Goal: Information Seeking & Learning: Learn about a topic

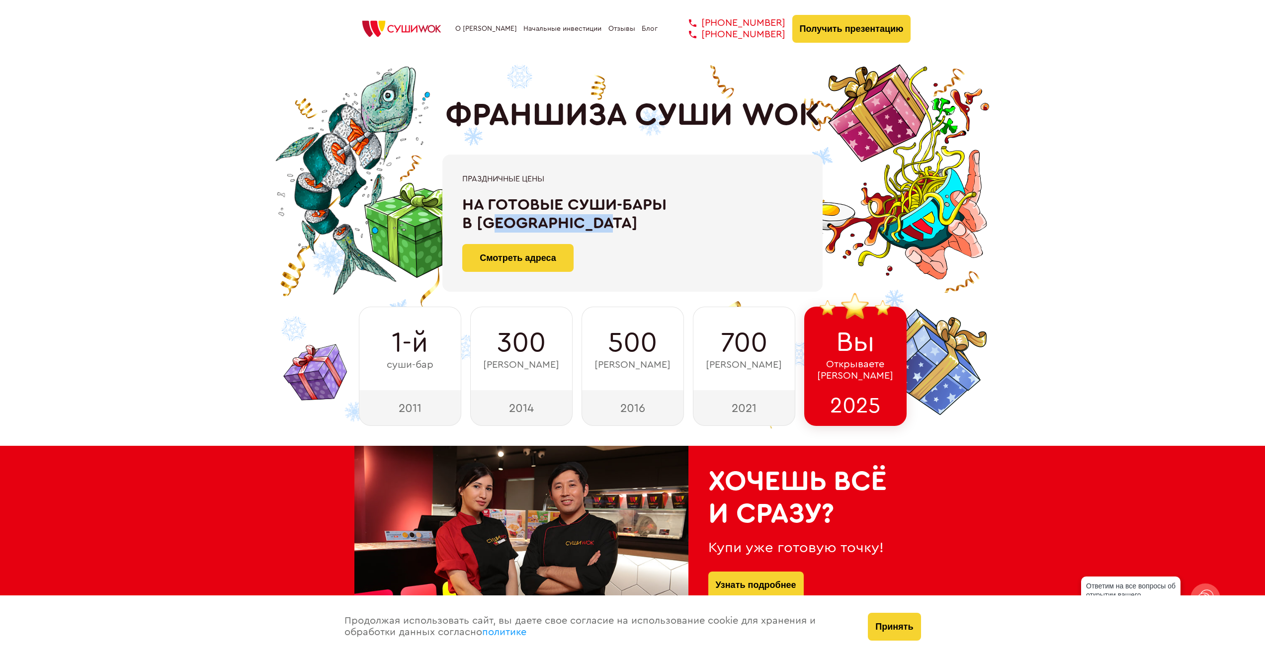
drag, startPoint x: 504, startPoint y: 231, endPoint x: 605, endPoint y: 227, distance: 101.4
click at [605, 227] on div "На готовые суши-бары в [GEOGRAPHIC_DATA]" at bounding box center [632, 214] width 340 height 37
click at [494, 230] on div "На готовые суши-бары в [GEOGRAPHIC_DATA]" at bounding box center [632, 214] width 340 height 37
click at [511, 256] on link "Смотреть адреса" at bounding box center [517, 258] width 111 height 28
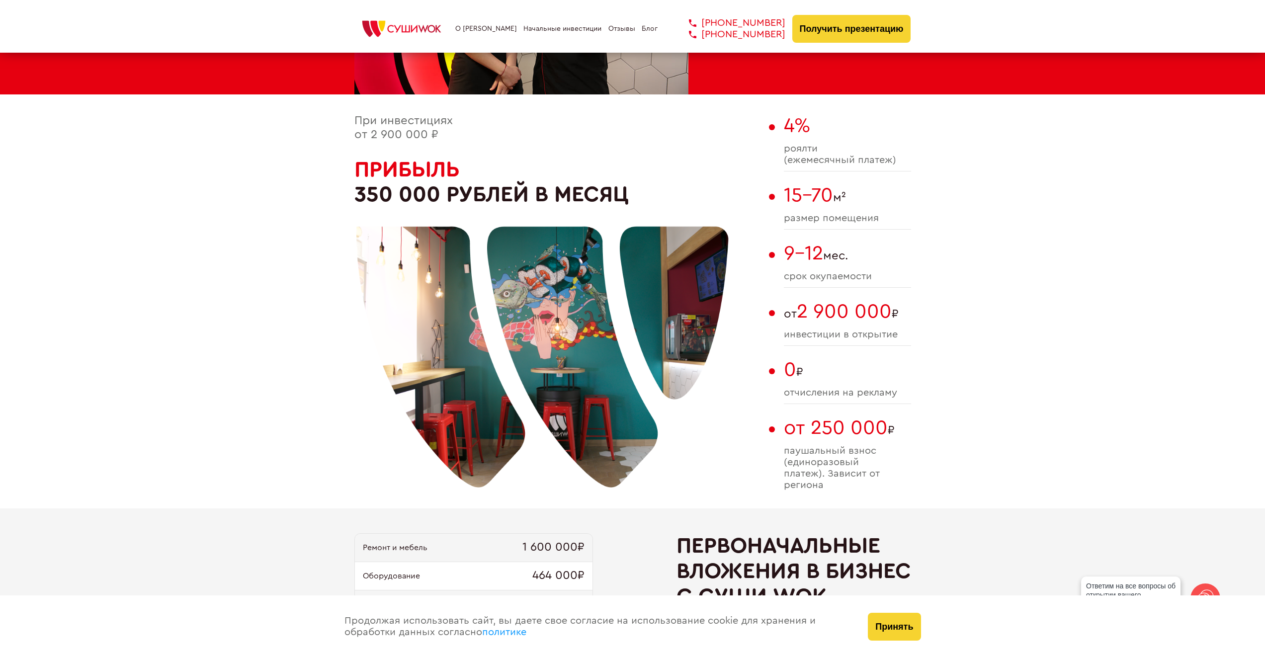
scroll to position [547, 0]
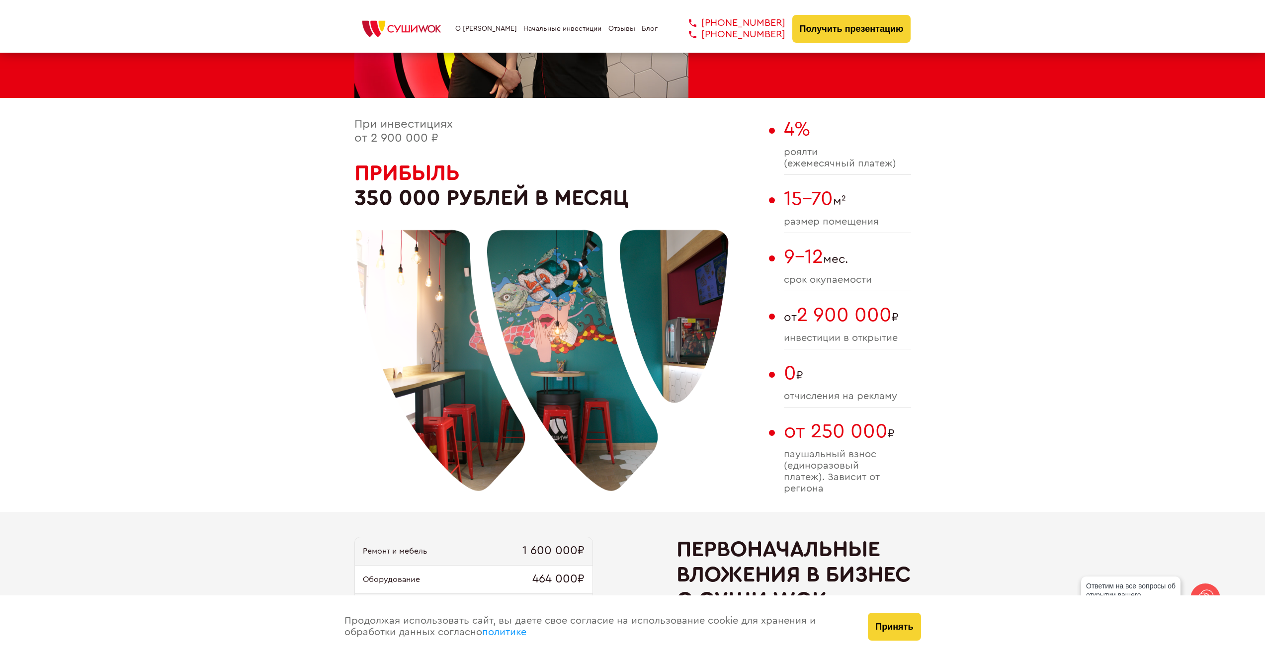
click at [802, 164] on span "роялти (ежемесячный платеж)" at bounding box center [847, 158] width 127 height 23
drag, startPoint x: 802, startPoint y: 164, endPoint x: 866, endPoint y: 166, distance: 63.1
click at [866, 166] on span "роялти (ежемесячный платеж)" at bounding box center [847, 158] width 127 height 23
drag, startPoint x: 866, startPoint y: 166, endPoint x: 825, endPoint y: 166, distance: 40.7
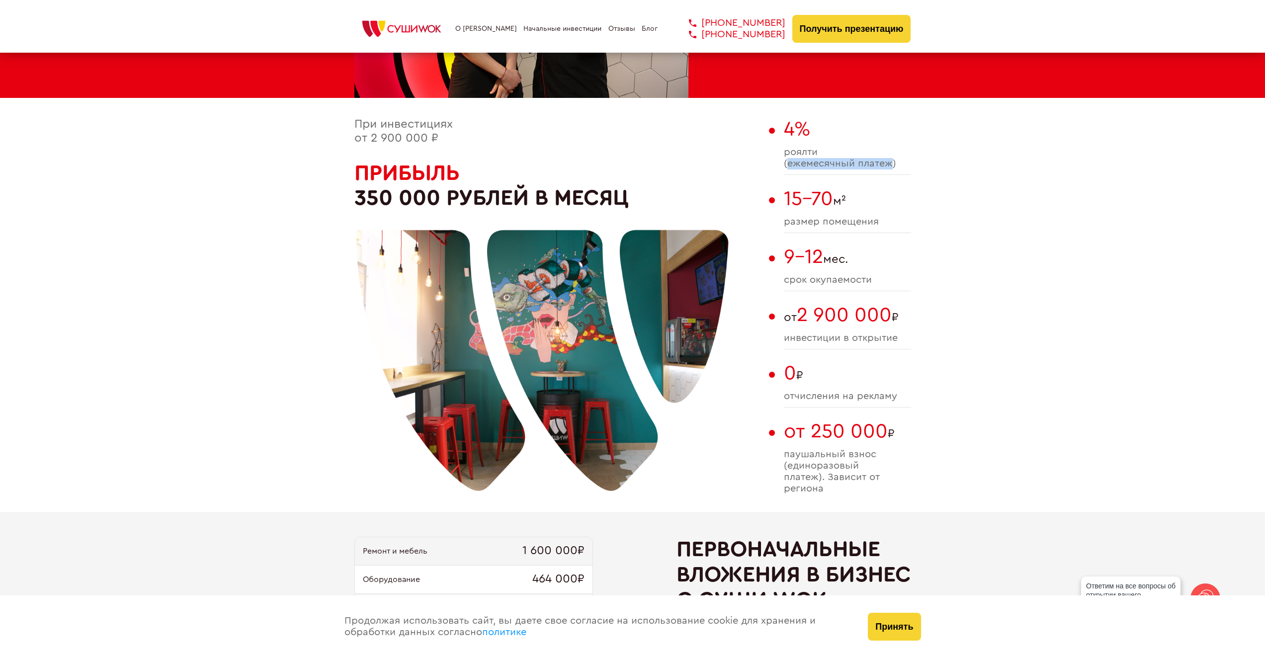
click at [825, 166] on span "роялти (ежемесячный платеж)" at bounding box center [847, 158] width 127 height 23
drag, startPoint x: 825, startPoint y: 166, endPoint x: 863, endPoint y: 166, distance: 37.8
click at [863, 166] on span "роялти (ежемесячный платеж)" at bounding box center [847, 158] width 127 height 23
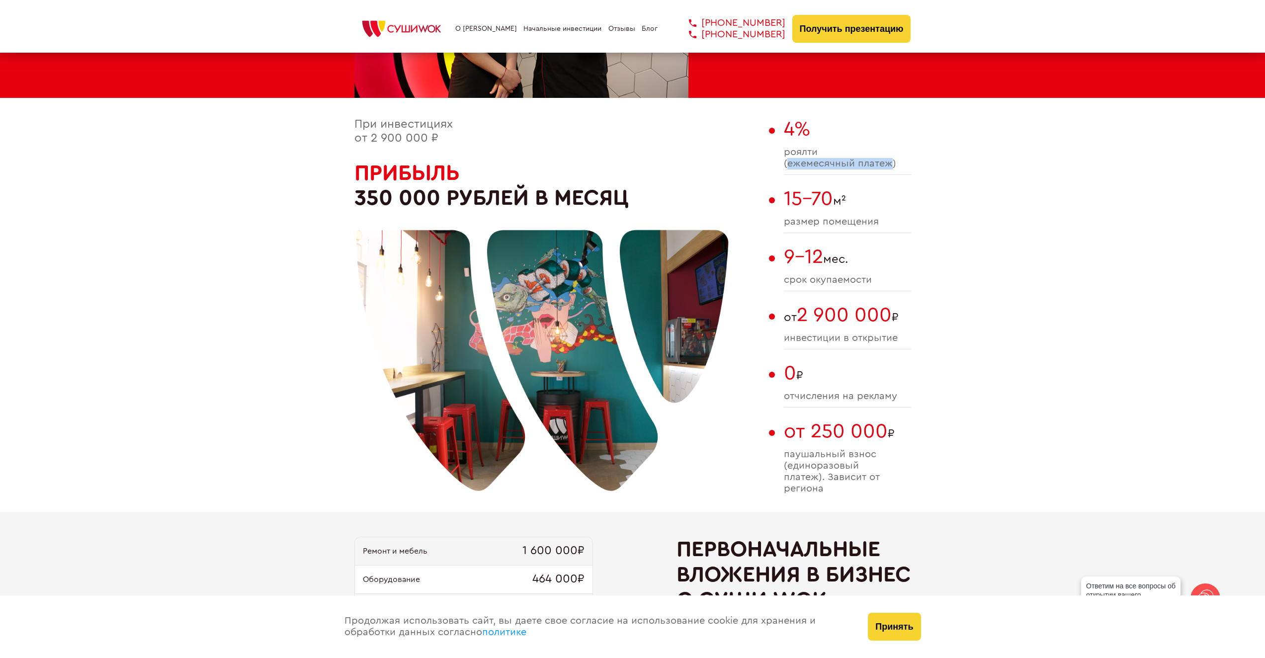
drag, startPoint x: 863, startPoint y: 166, endPoint x: 842, endPoint y: 167, distance: 20.9
click at [842, 167] on span "роялти (ежемесячный платеж)" at bounding box center [847, 158] width 127 height 23
drag, startPoint x: 842, startPoint y: 167, endPoint x: 867, endPoint y: 169, distance: 25.4
click at [867, 169] on span "роялти (ежемесячный платеж)" at bounding box center [847, 158] width 127 height 23
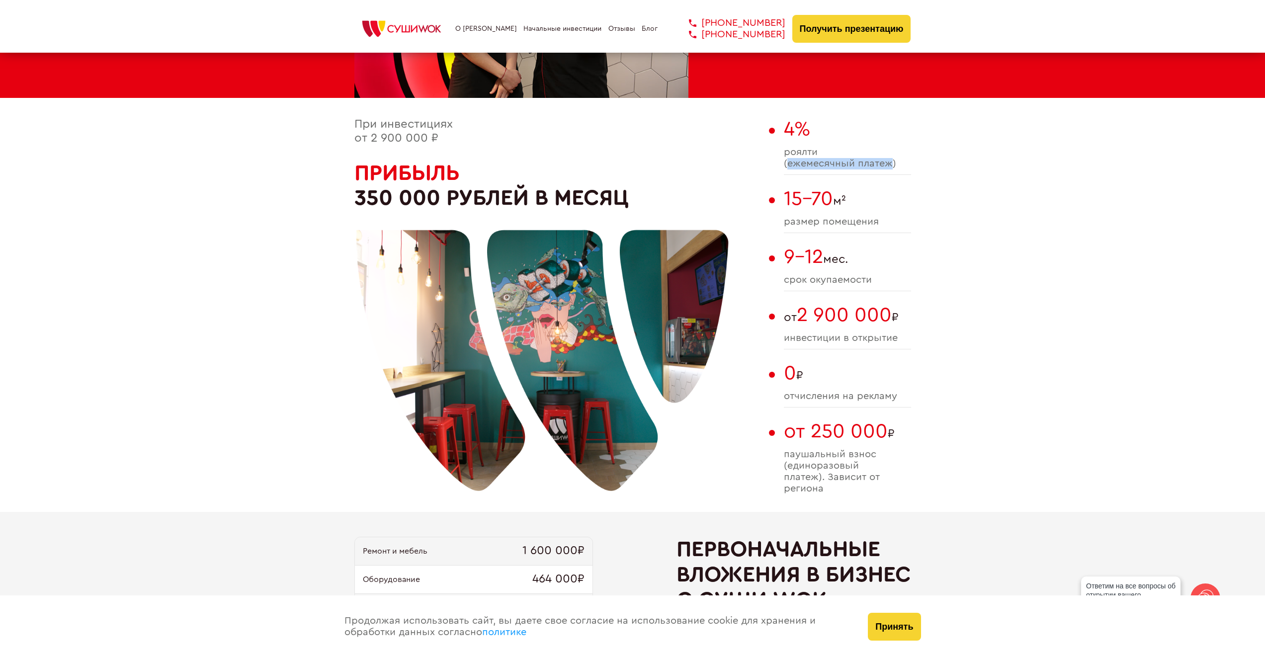
click at [870, 169] on span "роялти (ежемесячный платеж)" at bounding box center [847, 158] width 127 height 23
drag, startPoint x: 870, startPoint y: 169, endPoint x: 839, endPoint y: 168, distance: 30.3
click at [839, 168] on span "роялти (ежемесячный платеж)" at bounding box center [847, 158] width 127 height 23
drag, startPoint x: 839, startPoint y: 168, endPoint x: 868, endPoint y: 168, distance: 28.3
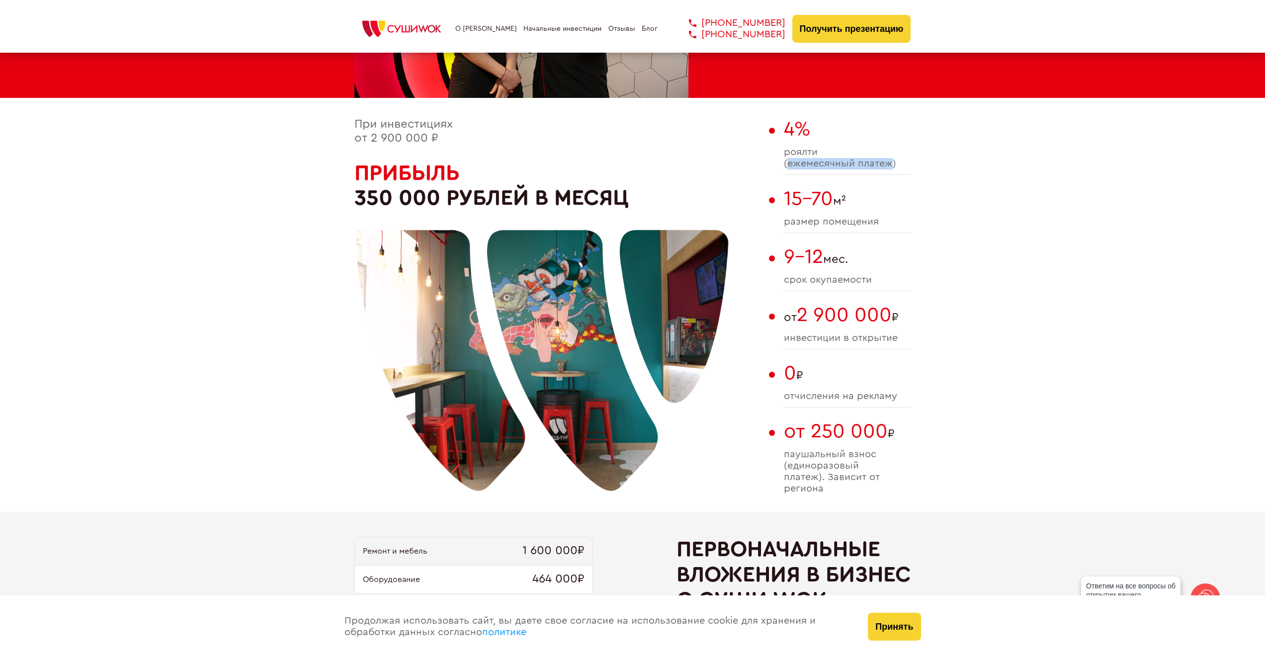
click at [868, 168] on span "роялти (ежемесячный платеж)" at bounding box center [847, 158] width 127 height 23
drag, startPoint x: 588, startPoint y: 198, endPoint x: 433, endPoint y: 155, distance: 160.5
click at [450, 190] on div at bounding box center [542, 339] width 373 height 373
click at [399, 126] on span "При инвестициях от 2 900 000 ₽" at bounding box center [403, 131] width 98 height 26
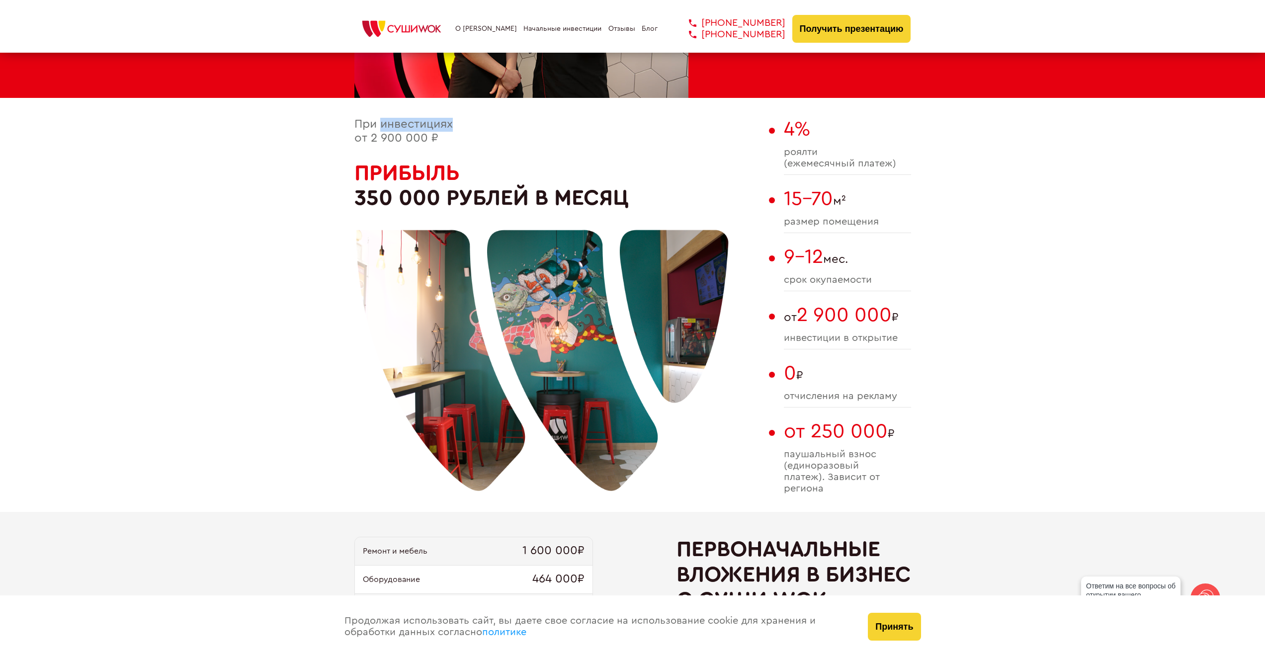
click at [399, 126] on span "При инвестициях от 2 900 000 ₽" at bounding box center [403, 131] width 98 height 26
click at [370, 124] on span "При инвестициях от 2 900 000 ₽" at bounding box center [403, 131] width 98 height 26
drag, startPoint x: 370, startPoint y: 124, endPoint x: 423, endPoint y: 125, distance: 53.2
click at [423, 125] on span "При инвестициях от 2 900 000 ₽" at bounding box center [403, 131] width 98 height 26
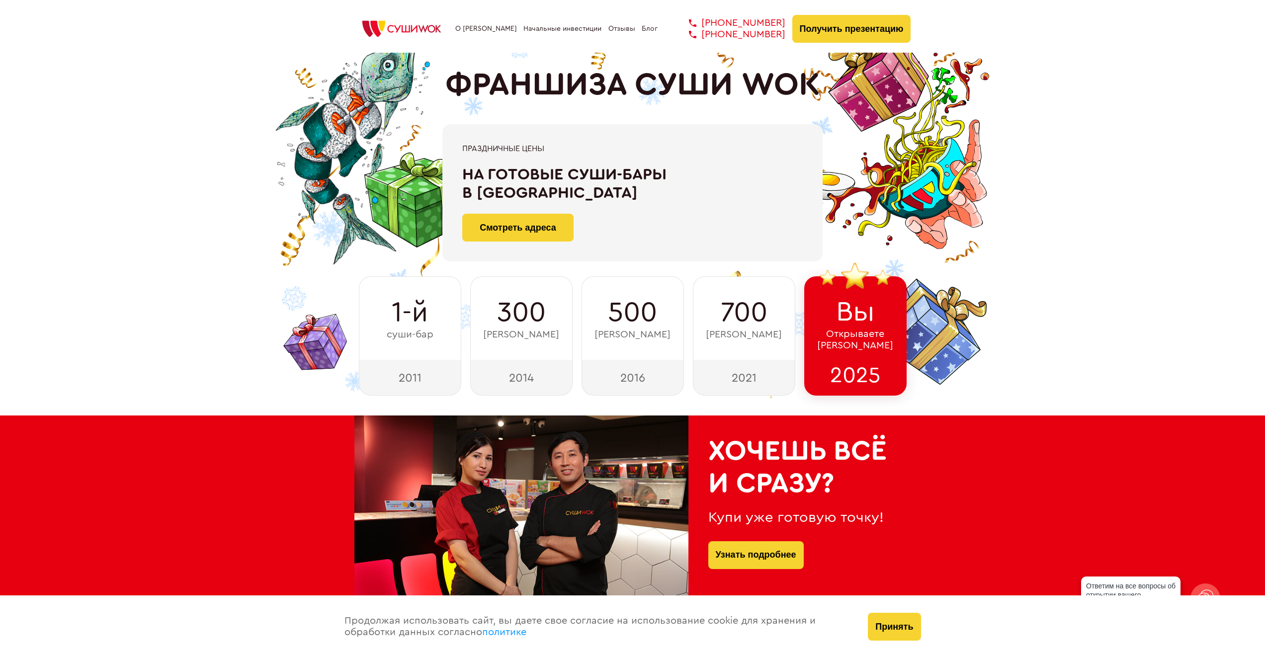
scroll to position [0, 0]
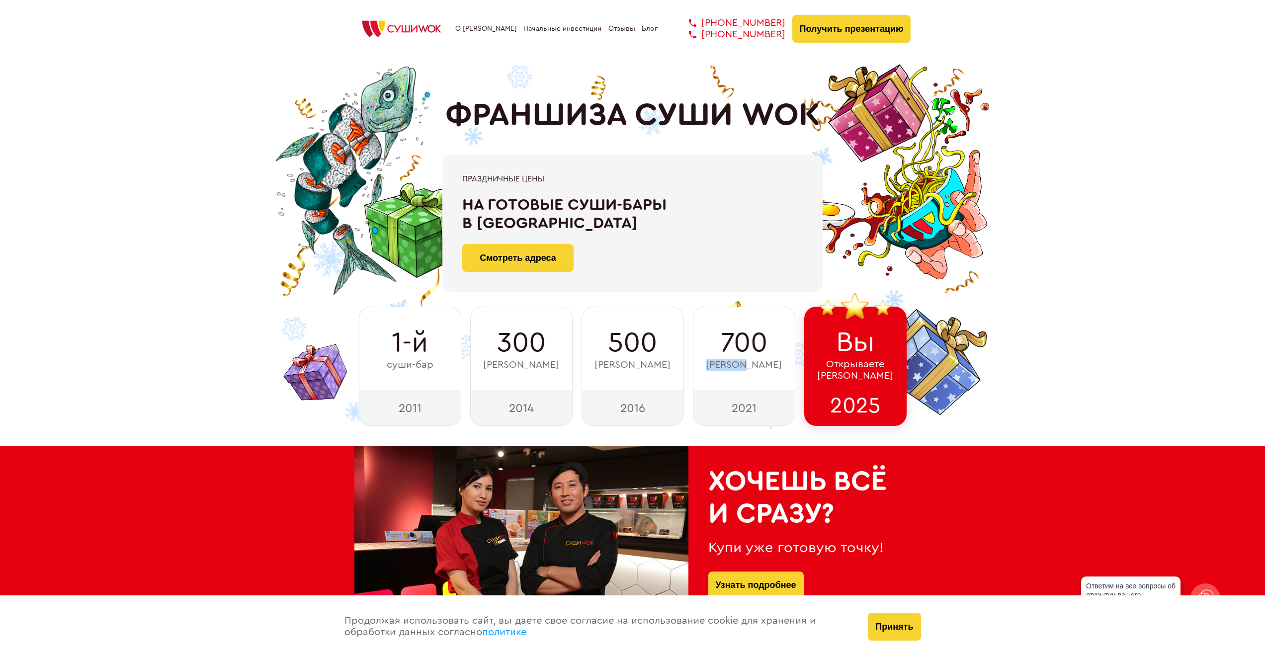
drag, startPoint x: 755, startPoint y: 367, endPoint x: 707, endPoint y: 368, distance: 47.7
click at [707, 368] on div "700 суши-баров" at bounding box center [744, 348] width 102 height 83
click at [719, 366] on span "[PERSON_NAME]" at bounding box center [744, 364] width 76 height 11
click at [763, 365] on span "[PERSON_NAME]" at bounding box center [744, 364] width 76 height 11
drag, startPoint x: 763, startPoint y: 365, endPoint x: 719, endPoint y: 365, distance: 43.2
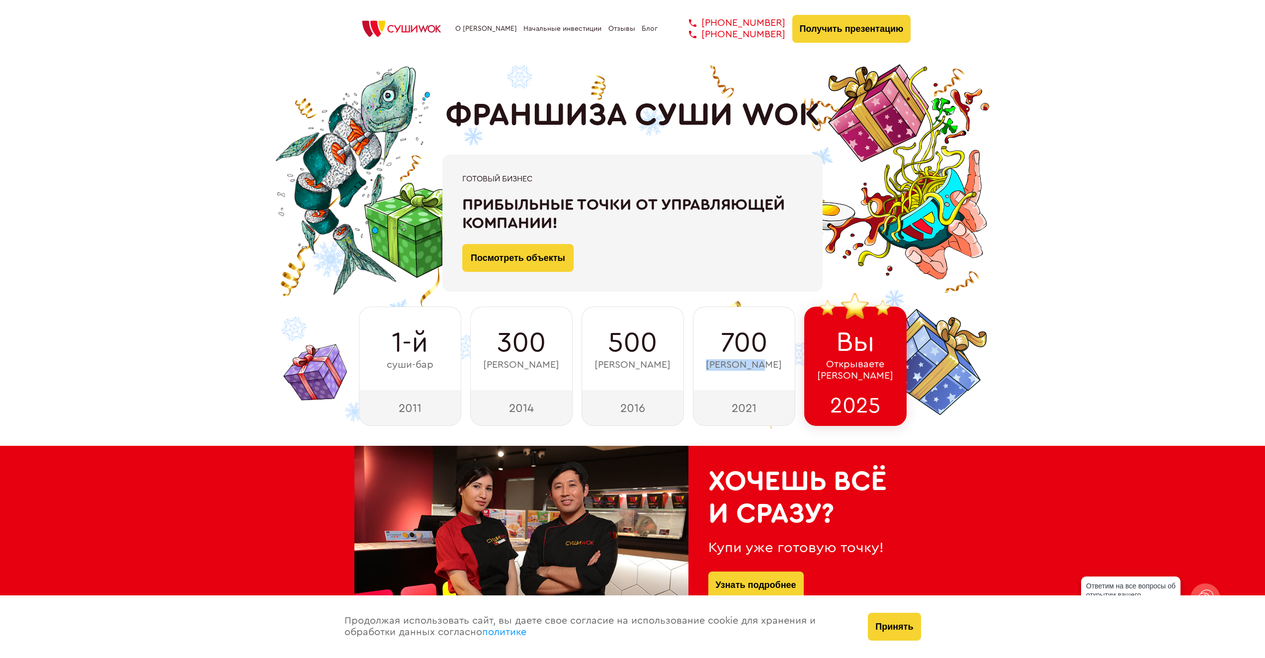
click at [719, 365] on span "[PERSON_NAME]" at bounding box center [744, 364] width 76 height 11
drag, startPoint x: 719, startPoint y: 365, endPoint x: 761, endPoint y: 365, distance: 41.2
click at [761, 365] on span "[PERSON_NAME]" at bounding box center [744, 364] width 76 height 11
drag, startPoint x: 661, startPoint y: 367, endPoint x: 603, endPoint y: 345, distance: 61.9
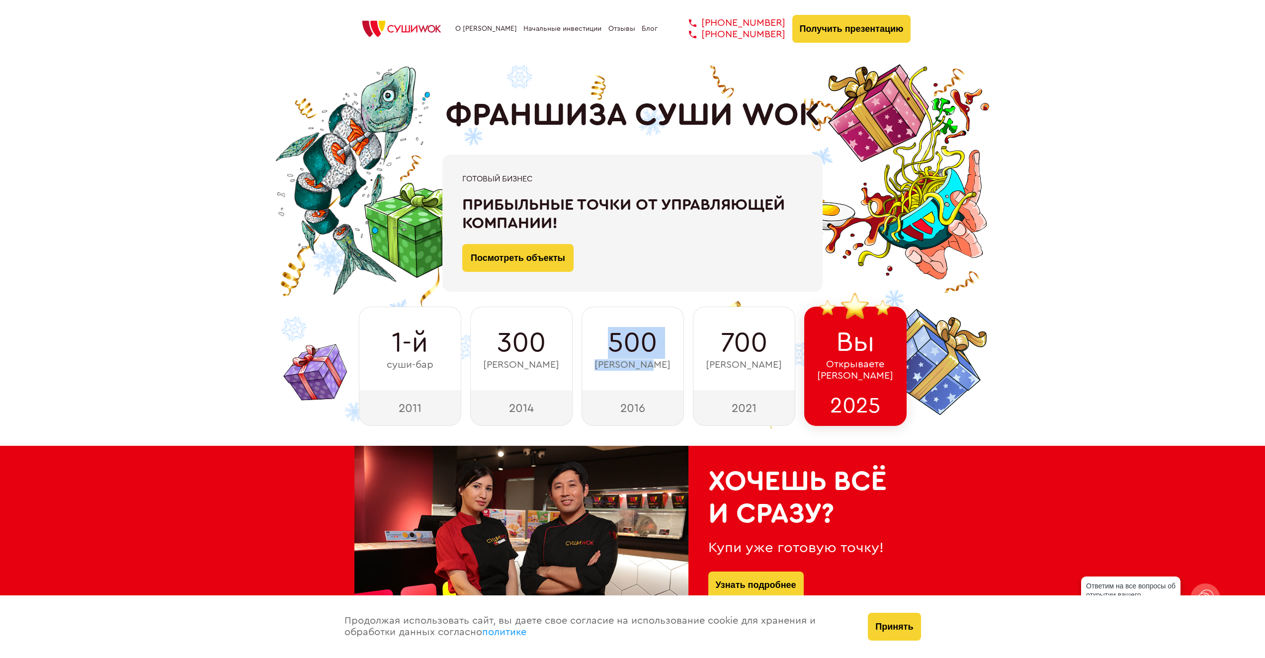
click at [603, 345] on div "500 суши-баров" at bounding box center [632, 348] width 102 height 83
click at [605, 355] on div "500 суши-баров" at bounding box center [632, 348] width 102 height 83
click at [645, 364] on span "[PERSON_NAME]" at bounding box center [632, 364] width 76 height 11
drag, startPoint x: 645, startPoint y: 364, endPoint x: 615, endPoint y: 345, distance: 35.5
click at [615, 345] on div "500 суши-баров" at bounding box center [632, 348] width 102 height 83
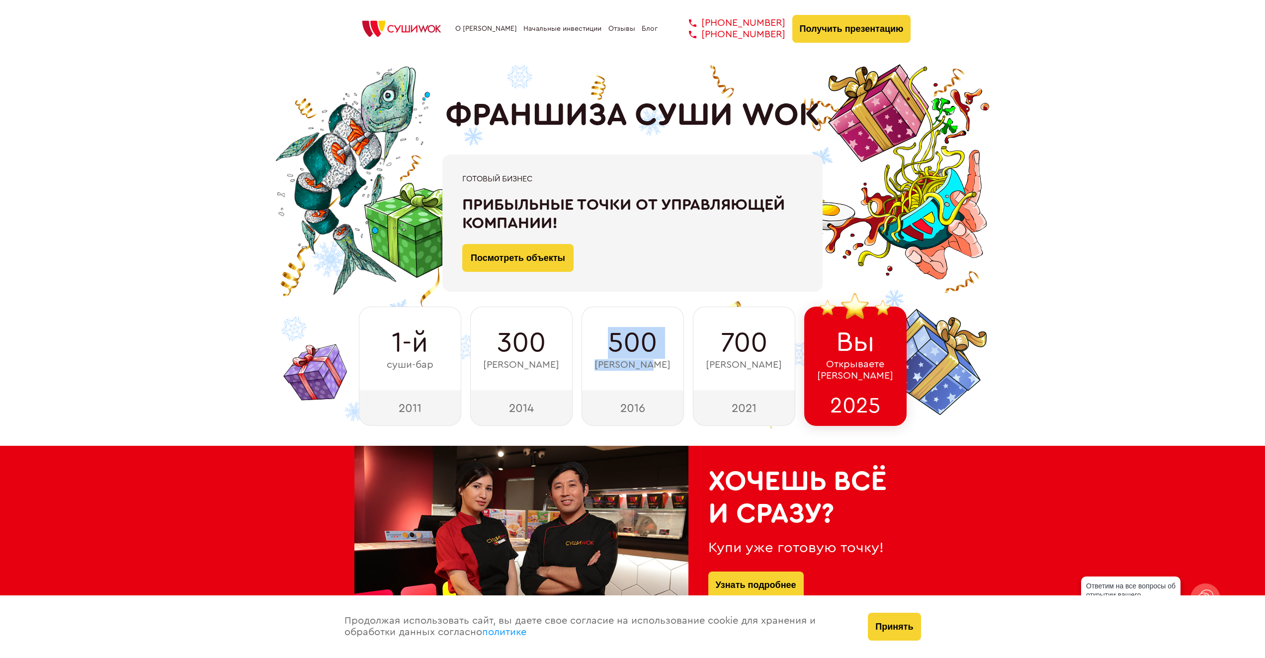
click at [615, 345] on span "500" at bounding box center [632, 343] width 49 height 32
drag, startPoint x: 615, startPoint y: 345, endPoint x: 650, endPoint y: 362, distance: 38.7
click at [650, 362] on div "500 суши-баров" at bounding box center [632, 348] width 102 height 83
click at [650, 366] on span "[PERSON_NAME]" at bounding box center [632, 364] width 76 height 11
drag, startPoint x: 650, startPoint y: 366, endPoint x: 621, endPoint y: 347, distance: 34.7
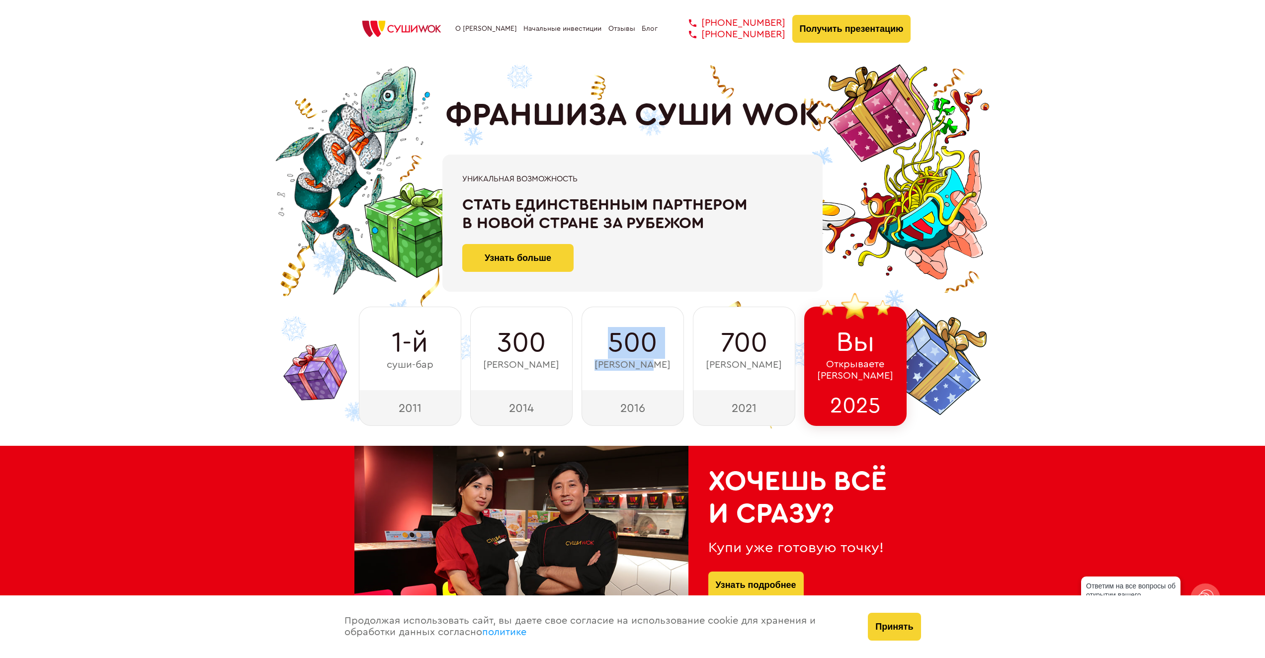
click at [621, 347] on div "500 суши-баров" at bounding box center [632, 348] width 102 height 83
click at [651, 369] on span "[PERSON_NAME]" at bounding box center [632, 364] width 76 height 11
drag, startPoint x: 651, startPoint y: 369, endPoint x: 620, endPoint y: 344, distance: 39.9
click at [620, 344] on div "500 суши-баров" at bounding box center [632, 348] width 102 height 83
click at [763, 365] on span "[PERSON_NAME]" at bounding box center [744, 364] width 76 height 11
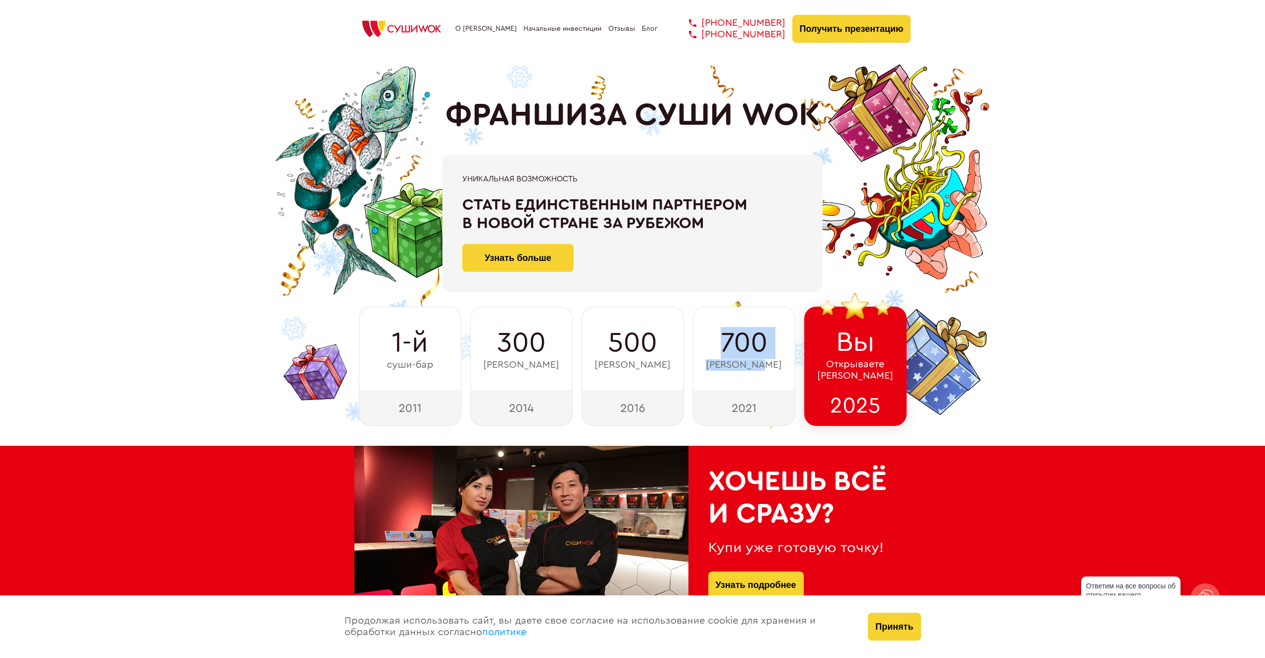
drag, startPoint x: 763, startPoint y: 365, endPoint x: 734, endPoint y: 355, distance: 30.2
click at [734, 355] on div "700 суши-баров" at bounding box center [744, 348] width 102 height 83
click at [761, 365] on span "[PERSON_NAME]" at bounding box center [744, 364] width 76 height 11
click at [732, 365] on span "[PERSON_NAME]" at bounding box center [744, 364] width 76 height 11
drag, startPoint x: 732, startPoint y: 365, endPoint x: 748, endPoint y: 347, distance: 23.6
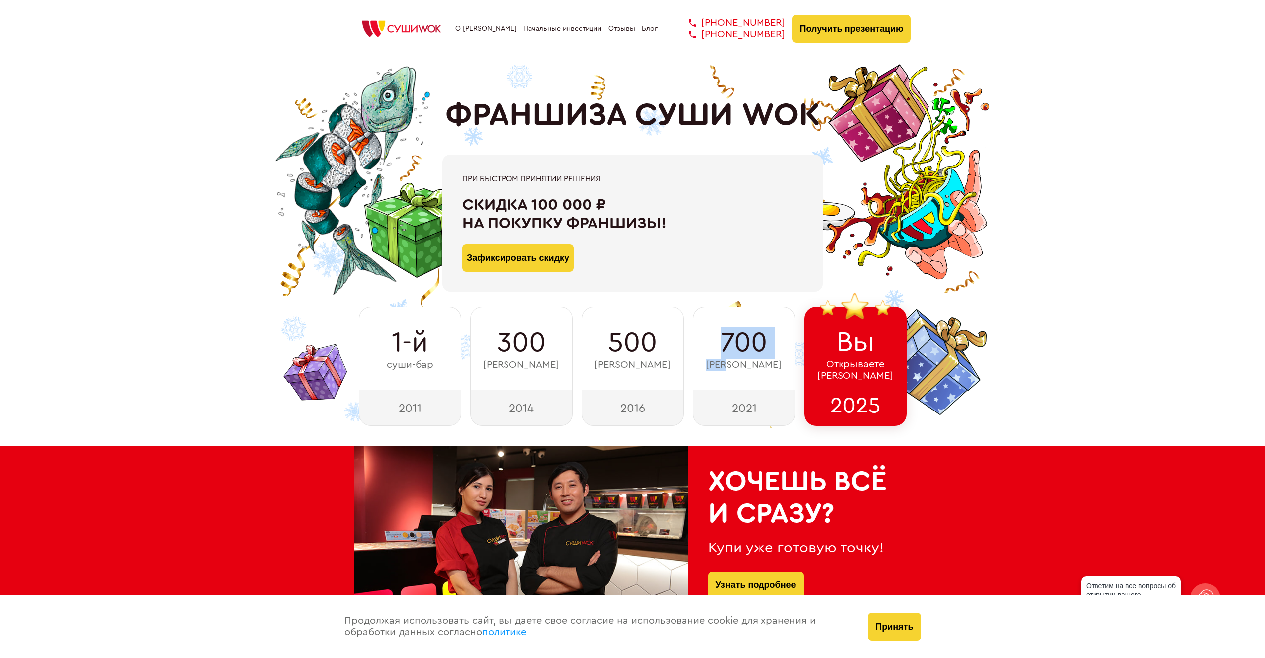
click at [748, 347] on div "700 суши-баров" at bounding box center [744, 348] width 102 height 83
click at [756, 364] on span "[PERSON_NAME]" at bounding box center [744, 364] width 76 height 11
drag, startPoint x: 756, startPoint y: 364, endPoint x: 737, endPoint y: 348, distance: 24.7
click at [737, 348] on div "700 суши-баров" at bounding box center [744, 348] width 102 height 83
click at [755, 365] on span "[PERSON_NAME]" at bounding box center [744, 364] width 76 height 11
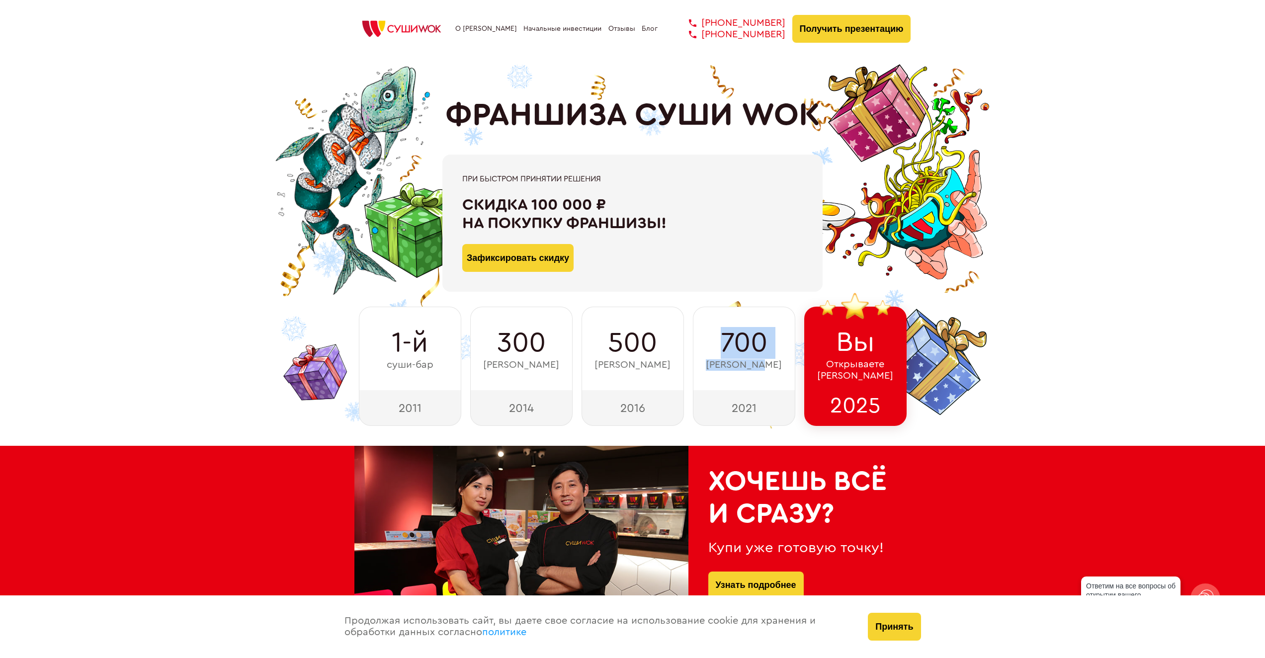
drag, startPoint x: 755, startPoint y: 365, endPoint x: 735, endPoint y: 350, distance: 24.8
click at [735, 350] on div "700 суши-баров" at bounding box center [744, 348] width 102 height 83
click at [752, 366] on span "[PERSON_NAME]" at bounding box center [744, 364] width 76 height 11
drag, startPoint x: 752, startPoint y: 366, endPoint x: 734, endPoint y: 348, distance: 25.3
click at [734, 348] on div "700 суши-баров" at bounding box center [744, 348] width 102 height 83
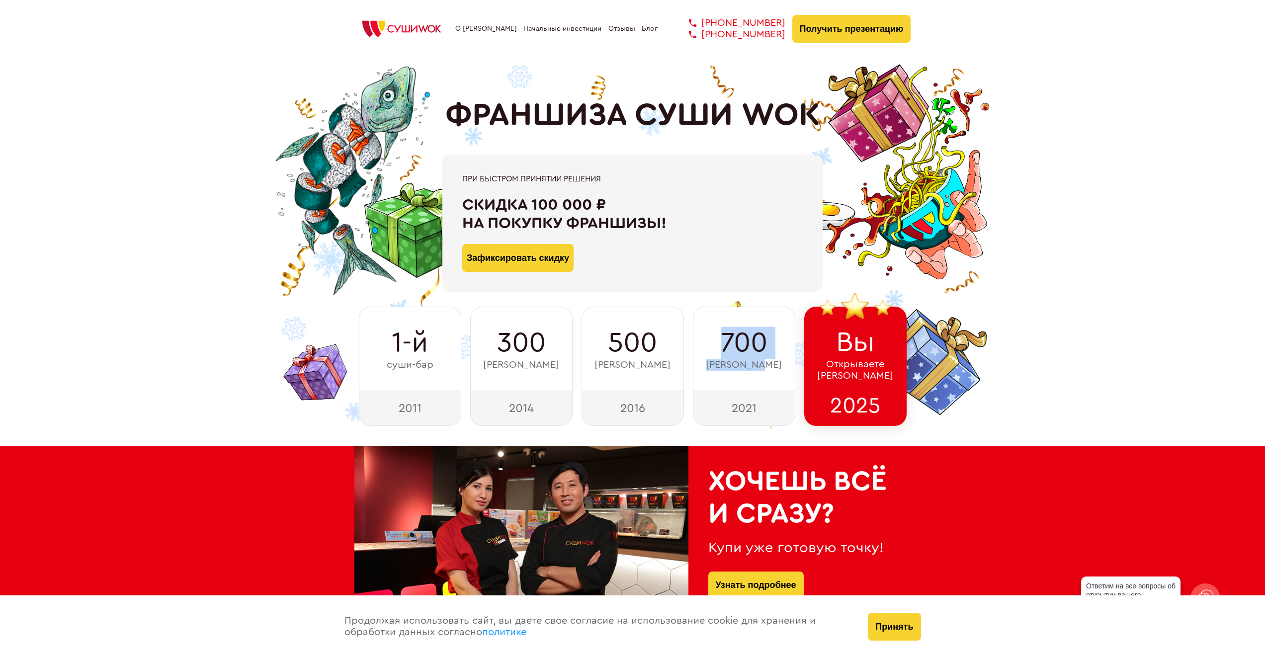
click at [749, 365] on span "[PERSON_NAME]" at bounding box center [744, 364] width 76 height 11
click at [757, 368] on span "[PERSON_NAME]" at bounding box center [744, 364] width 76 height 11
drag, startPoint x: 757, startPoint y: 368, endPoint x: 724, endPoint y: 347, distance: 38.9
click at [724, 347] on div "700 суши-баров" at bounding box center [744, 348] width 102 height 83
click at [731, 364] on span "[PERSON_NAME]" at bounding box center [744, 364] width 76 height 11
